Goal: Information Seeking & Learning: Learn about a topic

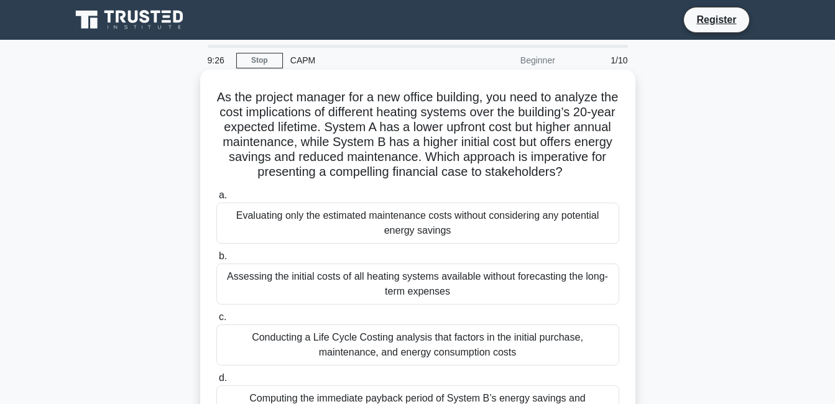
click at [225, 261] on span "b." at bounding box center [223, 256] width 8 height 11
click at [216, 261] on input "b. Assessing the initial costs of all heating systems available without forecas…" at bounding box center [216, 257] width 0 height 8
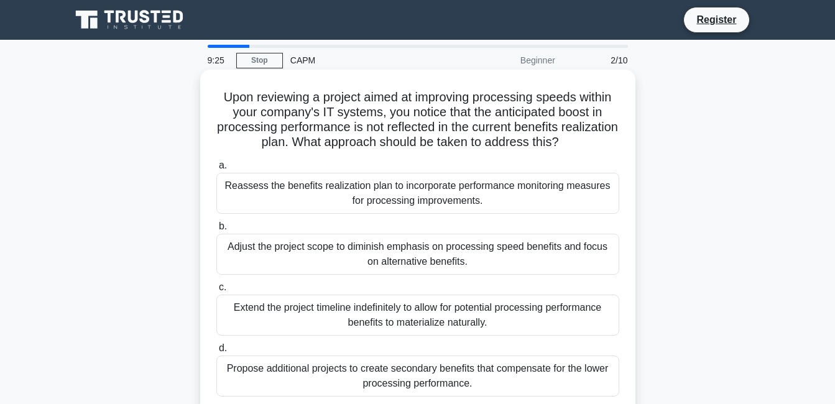
click at [277, 258] on div "Adjust the project scope to diminish emphasis on processing speed benefits and …" at bounding box center [417, 254] width 403 height 41
click at [216, 231] on input "b. Adjust the project scope to diminish emphasis on processing speed benefits a…" at bounding box center [216, 227] width 0 height 8
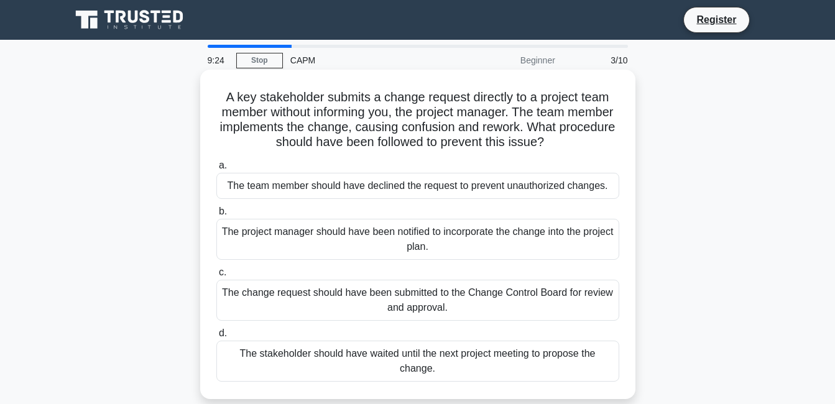
click at [322, 239] on div "The project manager should have been notified to incorporate the change into th…" at bounding box center [417, 239] width 403 height 41
click at [216, 216] on input "b. The project manager should have been notified to incorporate the change into…" at bounding box center [216, 212] width 0 height 8
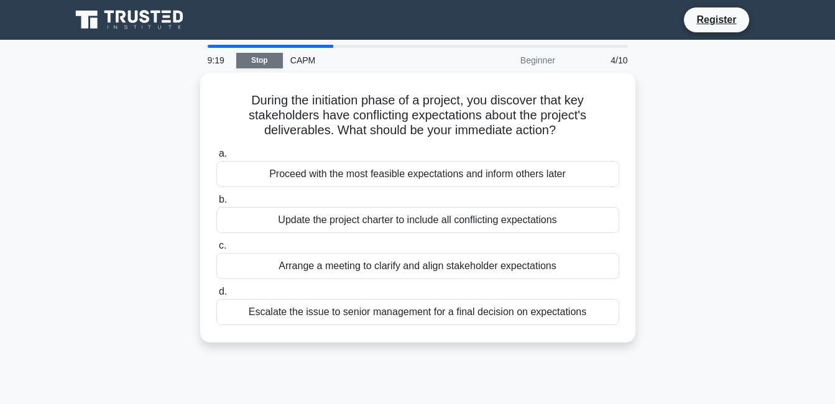
click at [260, 60] on link "Stop" at bounding box center [259, 61] width 47 height 16
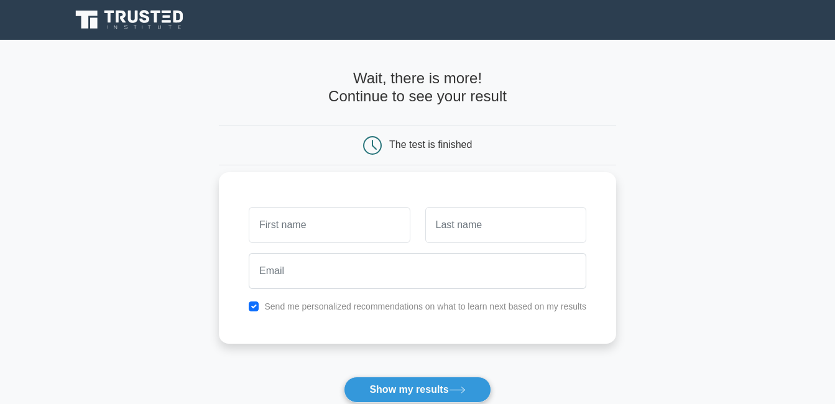
scroll to position [62, 0]
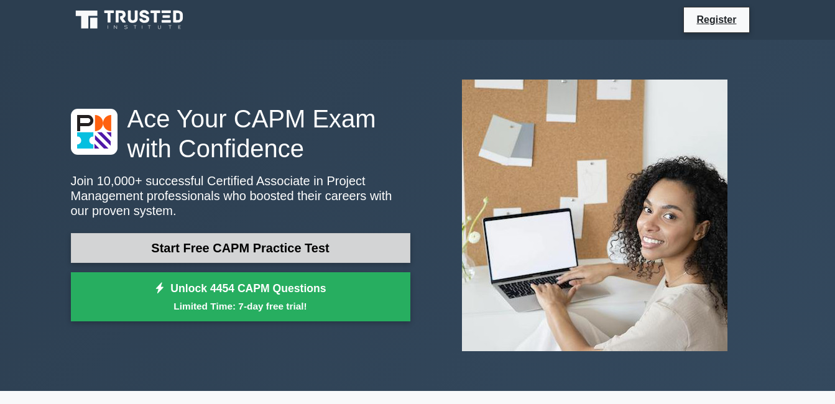
click at [269, 250] on link "Start Free CAPM Practice Test" at bounding box center [241, 248] width 340 height 30
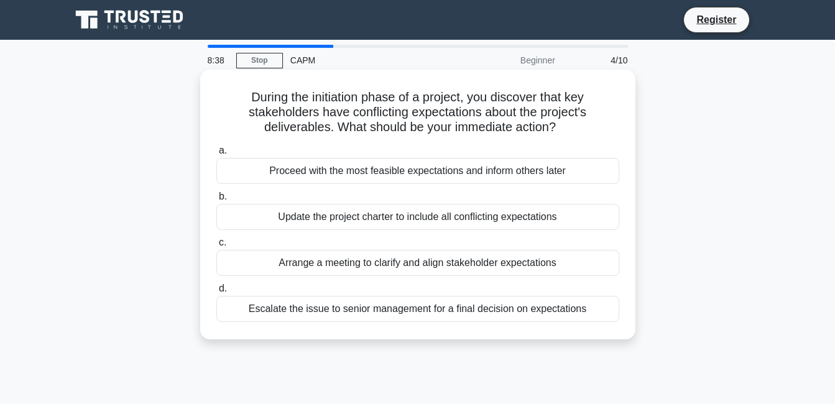
click at [470, 264] on div "Arrange a meeting to clarify and align stakeholder expectations" at bounding box center [417, 263] width 403 height 26
click at [216, 247] on input "c. Arrange a meeting to clarify and align stakeholder expectations" at bounding box center [216, 243] width 0 height 8
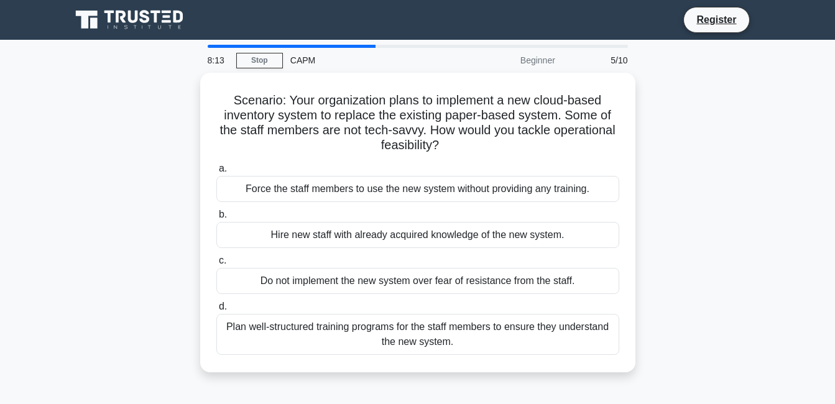
click at [682, 132] on div "Scenario: Your organization plans to implement a new cloud-based inventory syst…" at bounding box center [417, 230] width 709 height 315
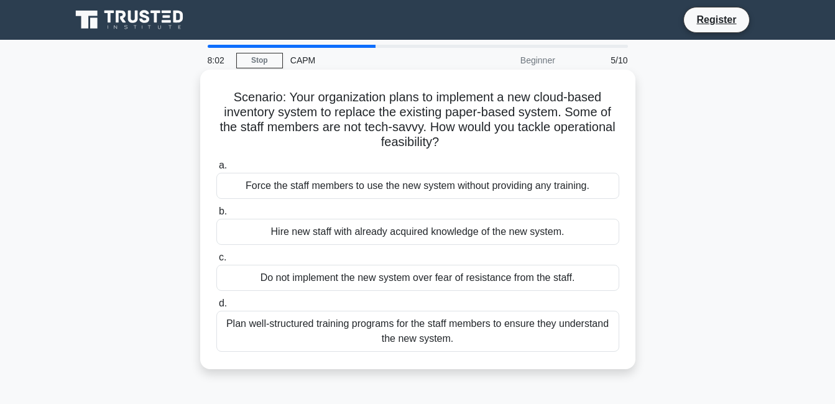
click at [368, 327] on div "Plan well-structured training programs for the staff members to ensure they und…" at bounding box center [417, 331] width 403 height 41
click at [216, 308] on input "d. Plan well-structured training programs for the staff members to ensure they …" at bounding box center [216, 304] width 0 height 8
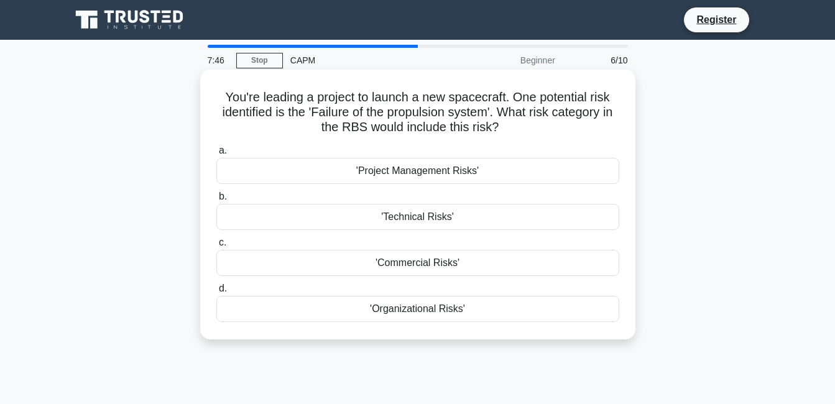
click at [441, 216] on div "'Technical Risks'" at bounding box center [417, 217] width 403 height 26
click at [216, 201] on input "b. 'Technical Risks'" at bounding box center [216, 197] width 0 height 8
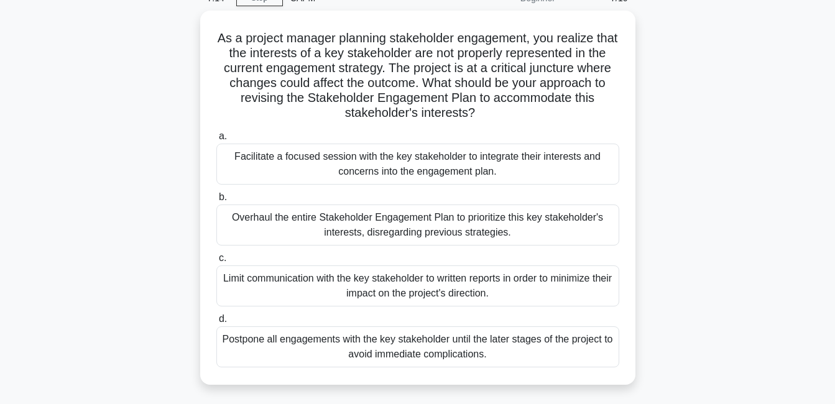
scroll to position [124, 0]
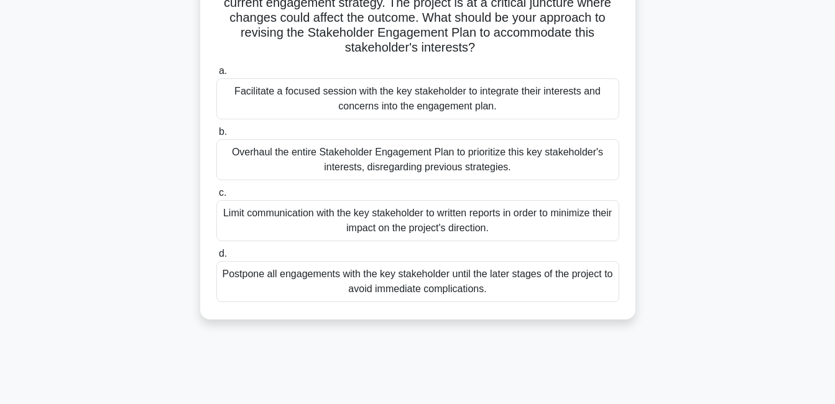
click at [487, 99] on div "Facilitate a focused session with the key stakeholder to integrate their intere…" at bounding box center [417, 98] width 403 height 41
click at [216, 75] on input "a. Facilitate a focused session with the key stakeholder to integrate their int…" at bounding box center [216, 71] width 0 height 8
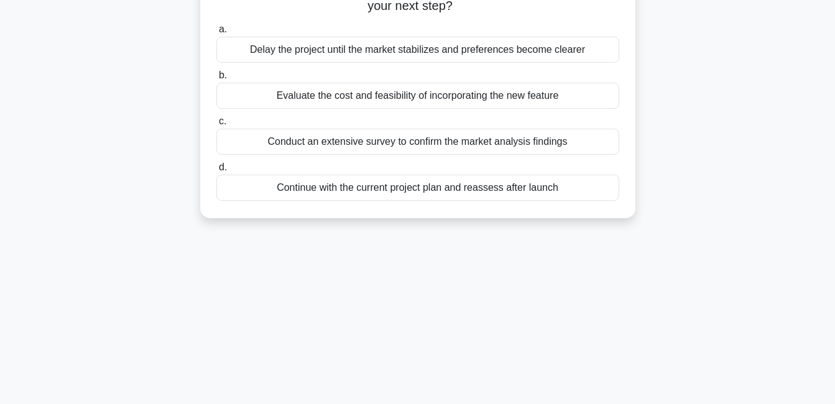
scroll to position [0, 0]
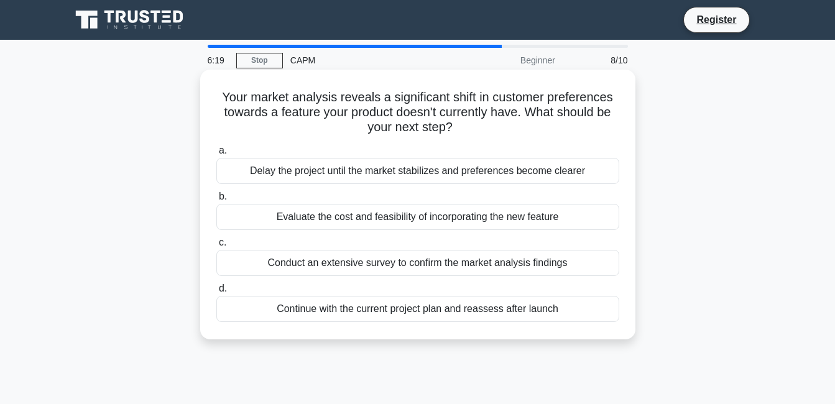
click at [454, 222] on div "Evaluate the cost and feasibility of incorporating the new feature" at bounding box center [417, 217] width 403 height 26
click at [216, 201] on input "b. Evaluate the cost and feasibility of incorporating the new feature" at bounding box center [216, 197] width 0 height 8
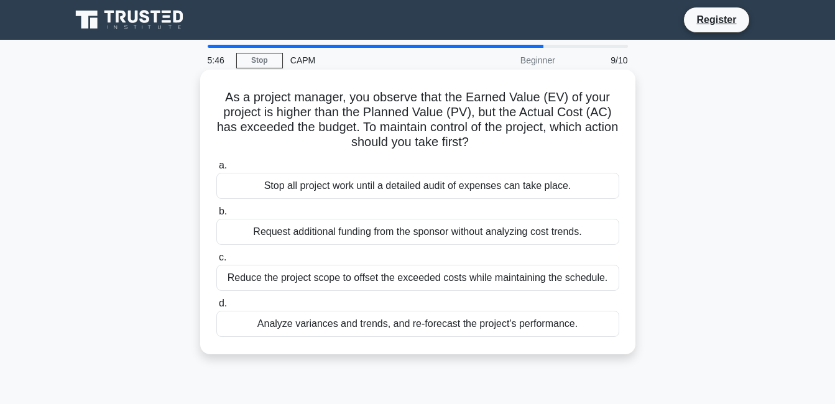
click at [508, 331] on div "Analyze variances and trends, and re-forecast the project's performance." at bounding box center [417, 324] width 403 height 26
click at [216, 308] on input "d. Analyze variances and trends, and re-forecast the project's performance." at bounding box center [216, 304] width 0 height 8
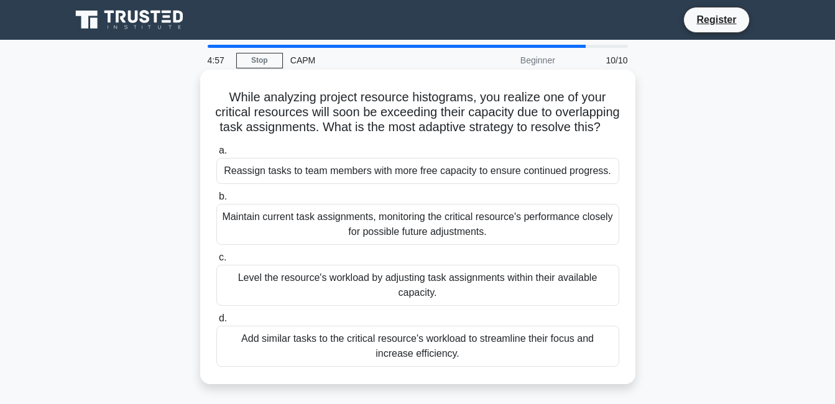
click at [562, 297] on div "Level the resource's workload by adjusting task assignments within their availa…" at bounding box center [417, 285] width 403 height 41
click at [216, 262] on input "c. Level the resource's workload by adjusting task assignments within their ava…" at bounding box center [216, 258] width 0 height 8
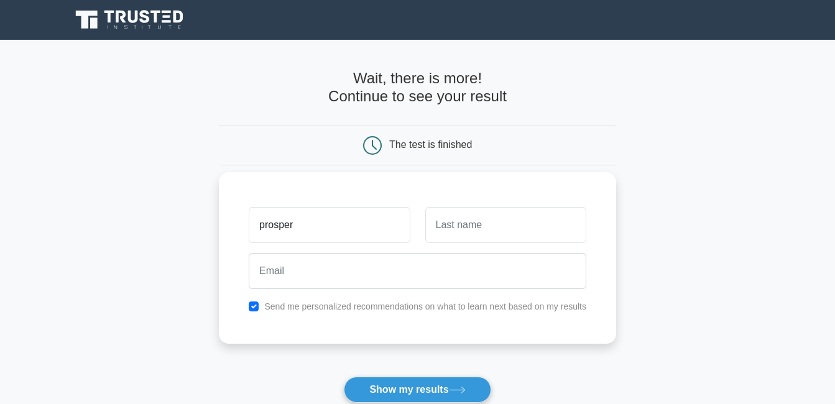
type input "[PERSON_NAME]"
click at [444, 229] on input "text" at bounding box center [505, 225] width 161 height 36
type input "Jinga"
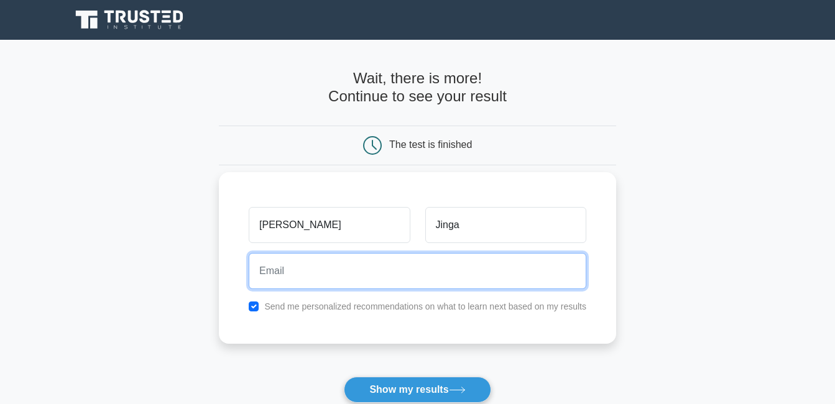
type input "jingaprosper@gmail.com"
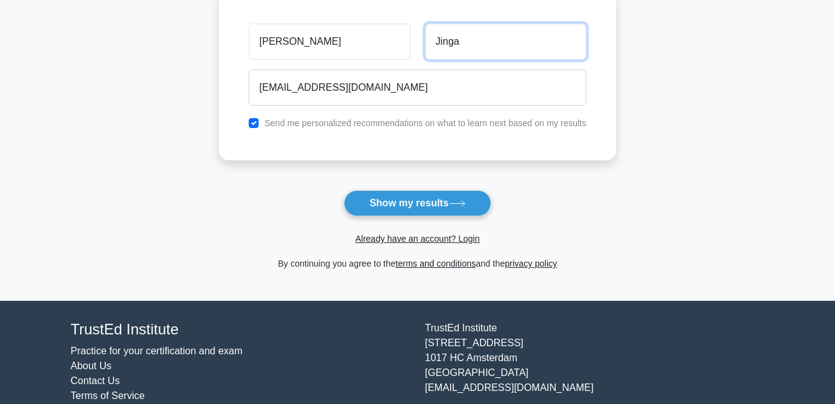
scroll to position [221, 0]
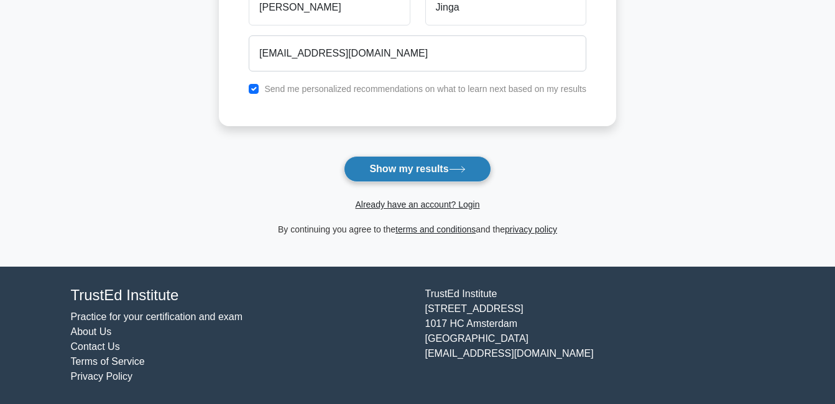
click at [415, 169] on button "Show my results" at bounding box center [417, 169] width 147 height 26
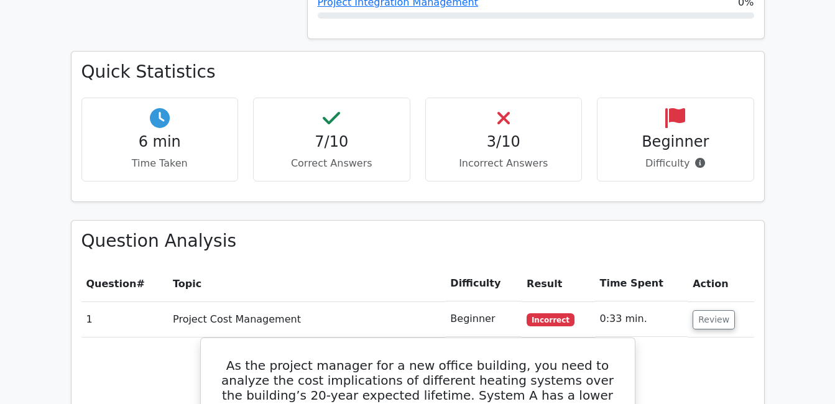
scroll to position [871, 0]
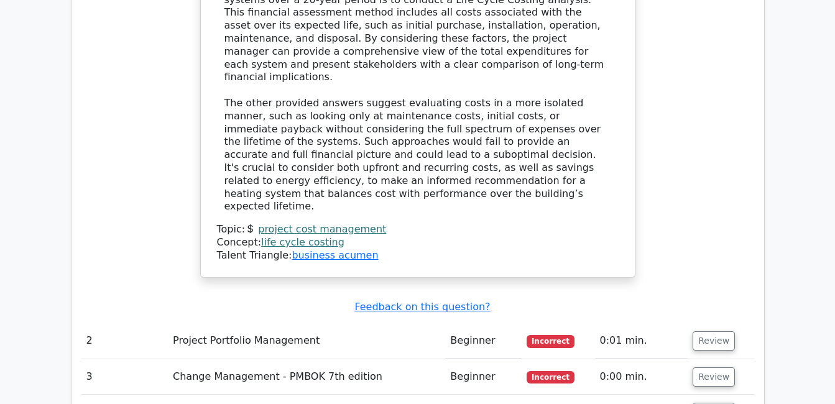
scroll to position [1617, 0]
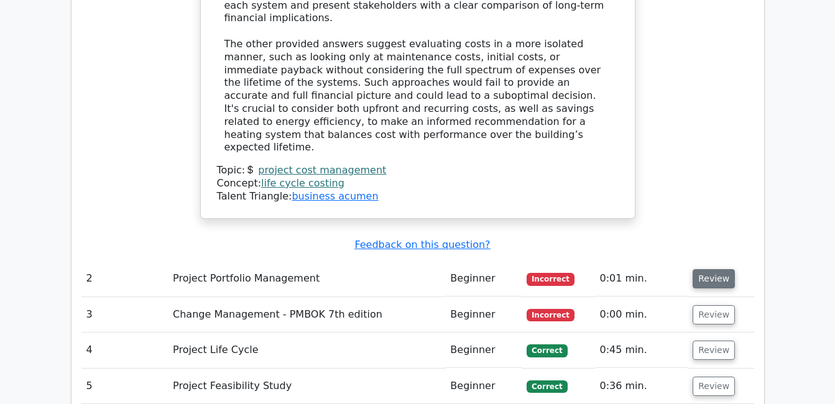
click at [700, 269] on button "Review" at bounding box center [714, 278] width 42 height 19
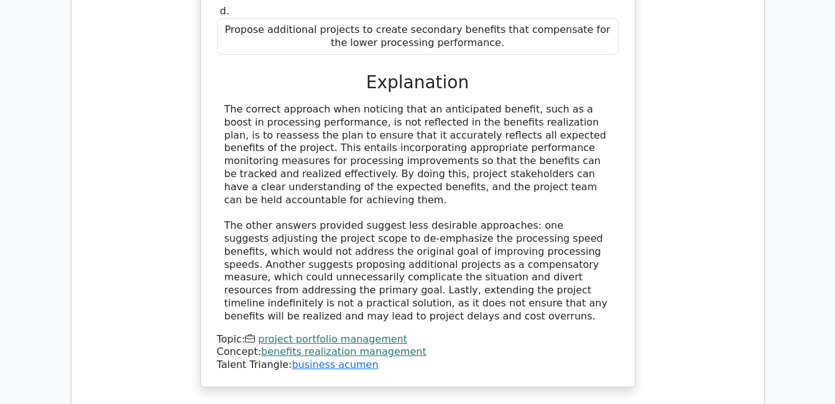
scroll to position [2363, 0]
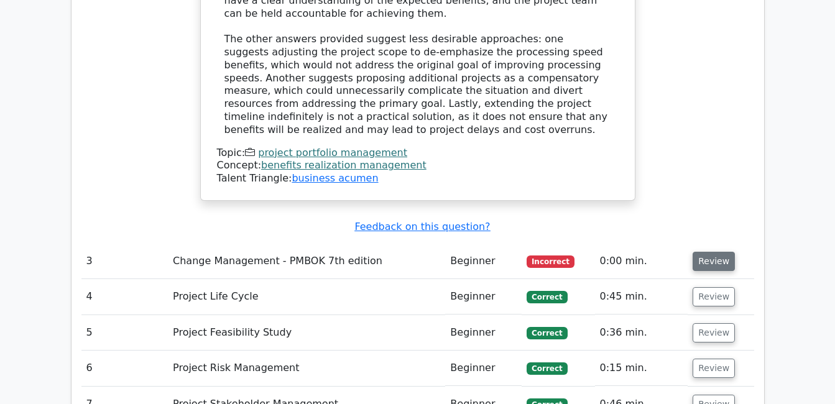
click at [705, 252] on button "Review" at bounding box center [714, 261] width 42 height 19
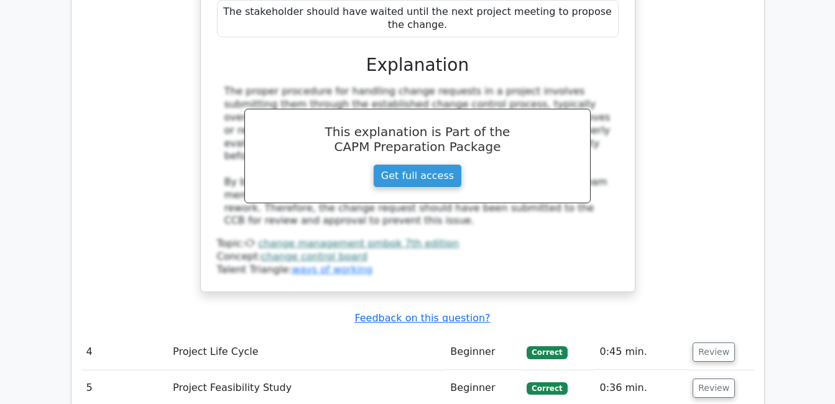
scroll to position [2985, 0]
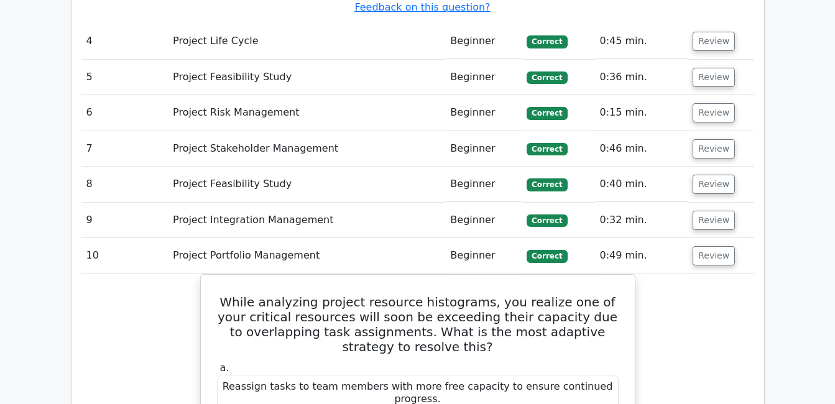
scroll to position [3110, 0]
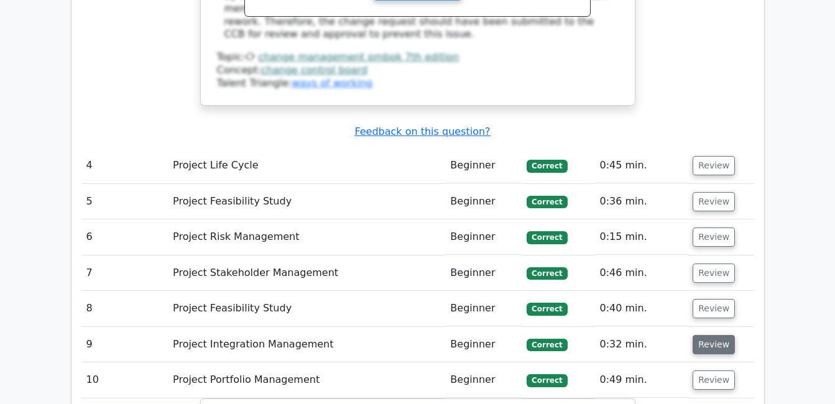
click at [703, 335] on button "Review" at bounding box center [714, 344] width 42 height 19
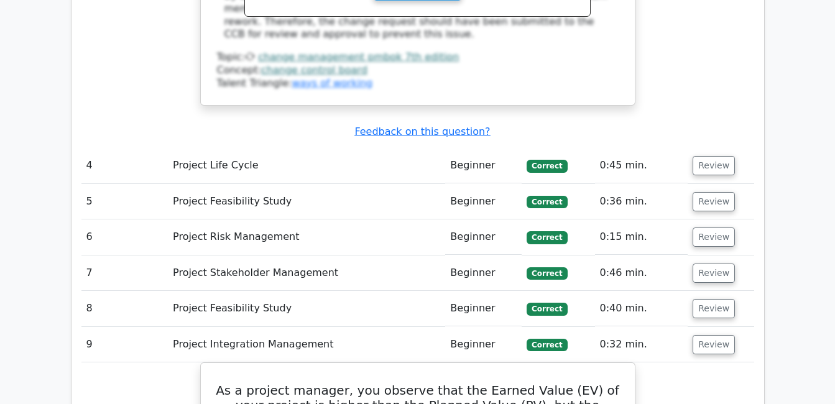
scroll to position [3047, 0]
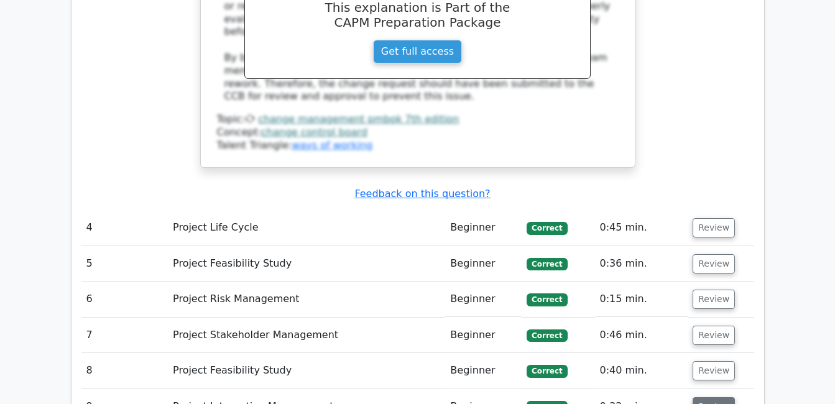
click at [711, 397] on button "Review" at bounding box center [714, 406] width 42 height 19
click at [700, 361] on button "Review" at bounding box center [714, 370] width 42 height 19
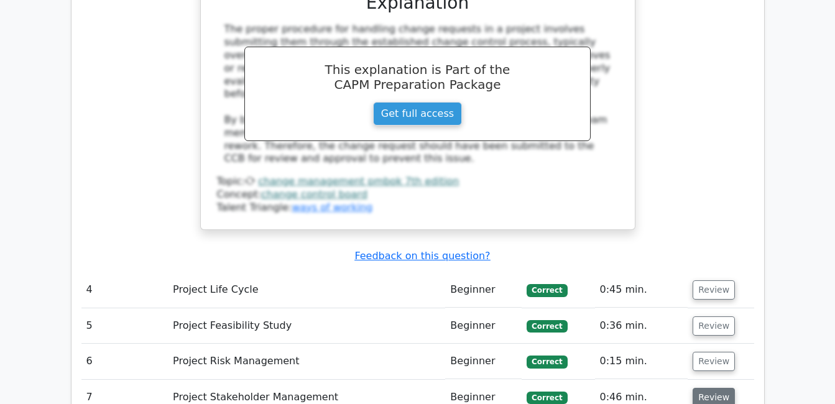
click at [711, 388] on button "Review" at bounding box center [714, 397] width 42 height 19
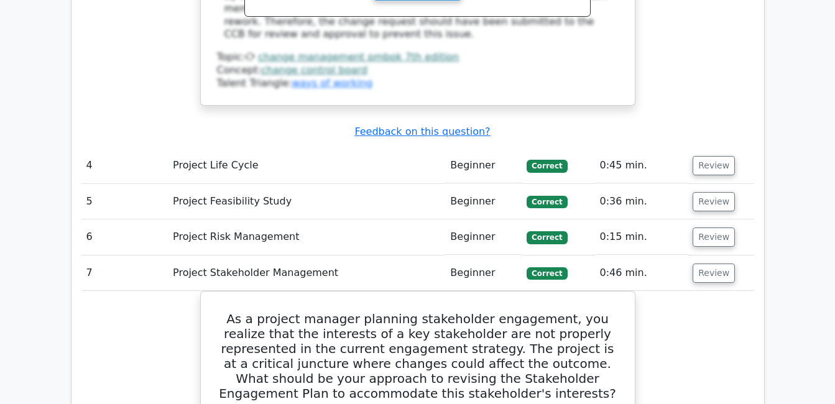
scroll to position [3047, 0]
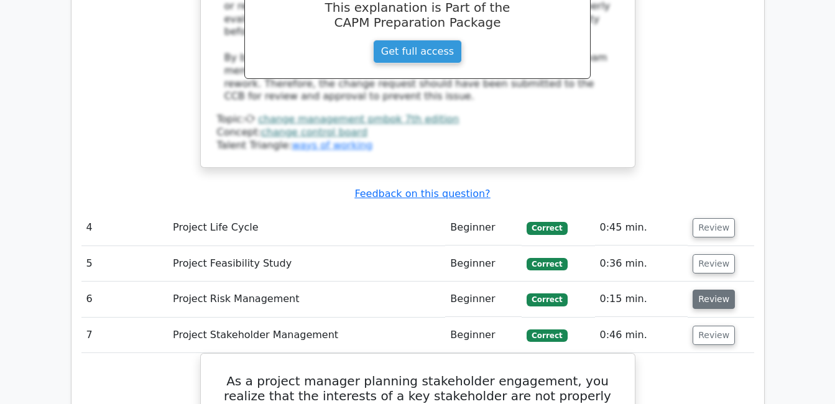
click at [710, 290] on button "Review" at bounding box center [714, 299] width 42 height 19
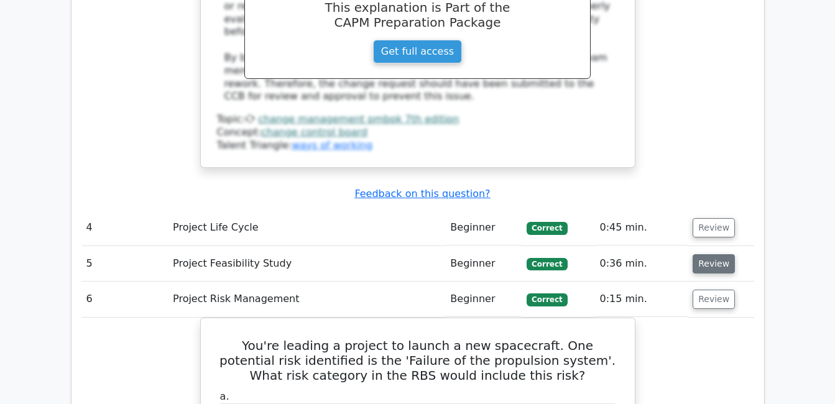
click at [706, 254] on button "Review" at bounding box center [714, 263] width 42 height 19
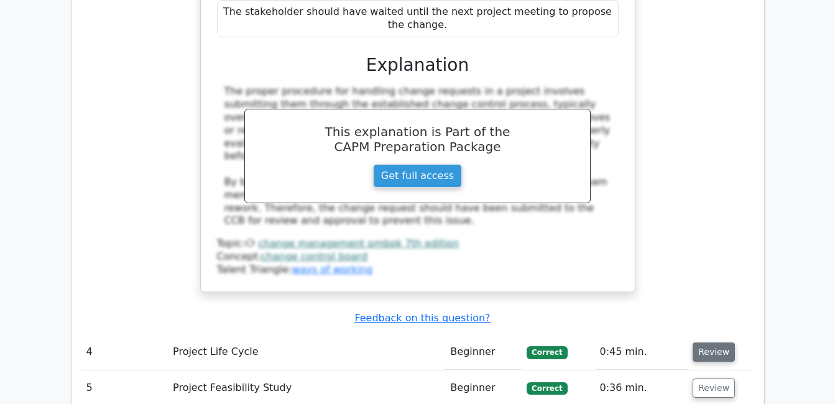
click at [698, 343] on button "Review" at bounding box center [714, 352] width 42 height 19
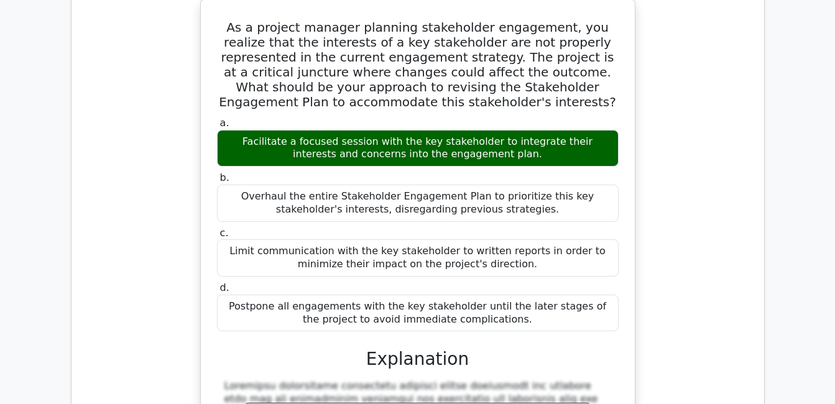
scroll to position [5349, 0]
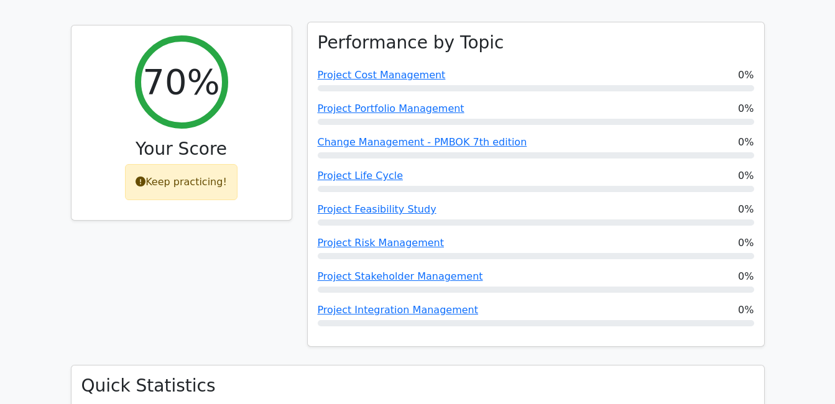
scroll to position [435, 0]
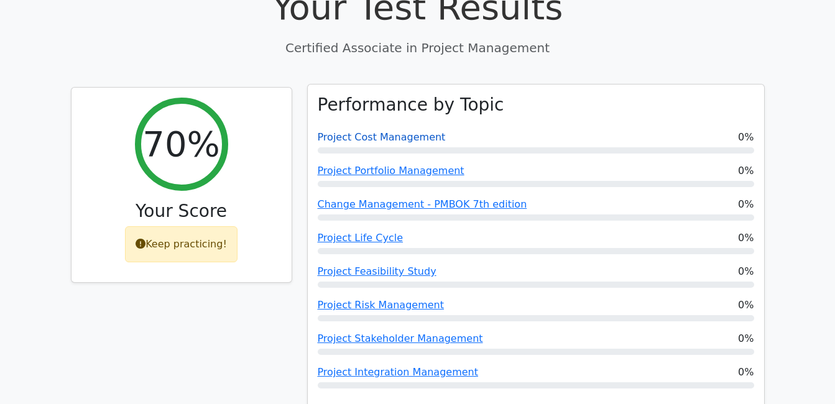
click at [355, 131] on link "Project Cost Management" at bounding box center [382, 137] width 128 height 12
